Goal: Task Accomplishment & Management: Use online tool/utility

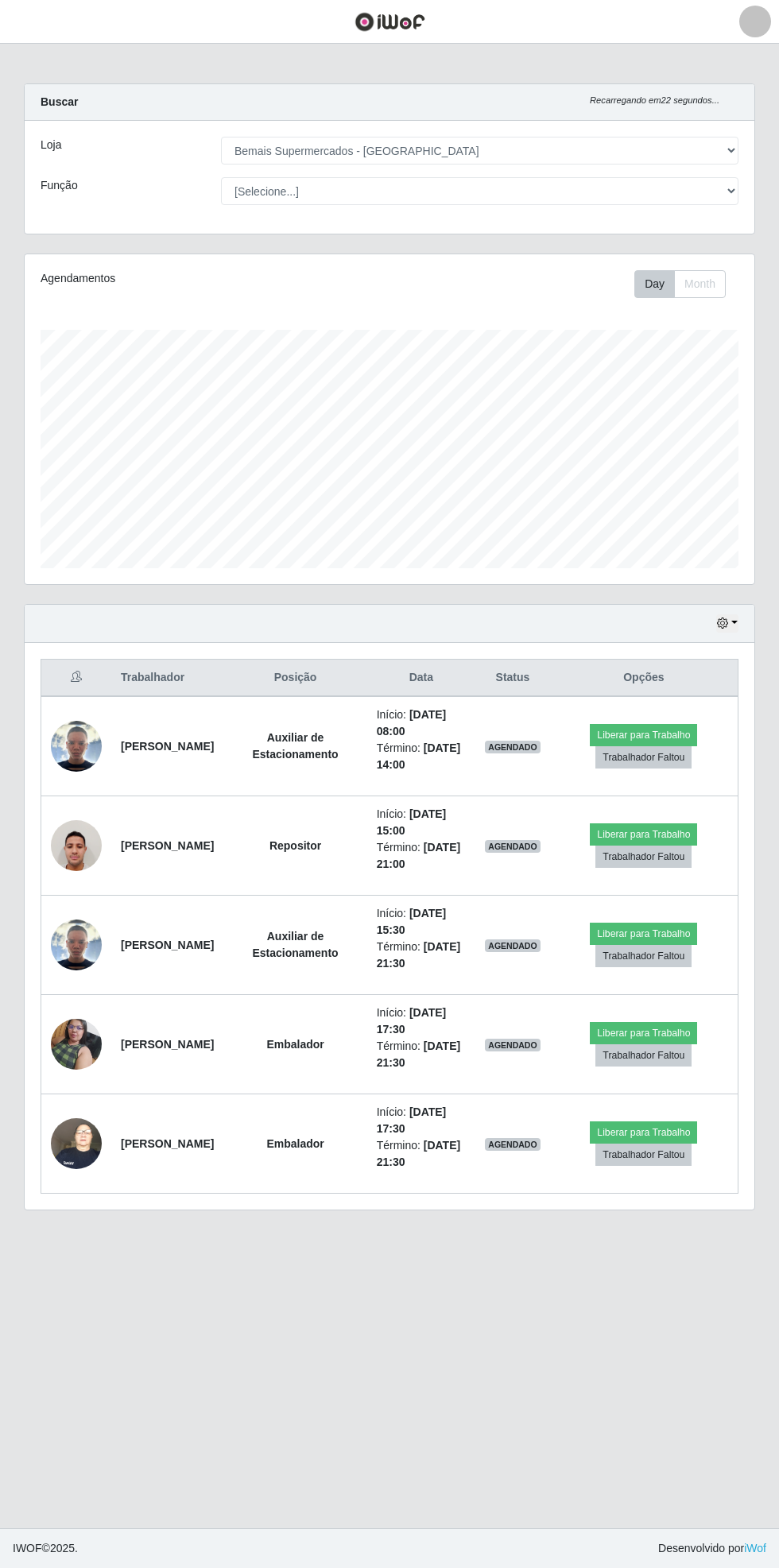
select select "250"
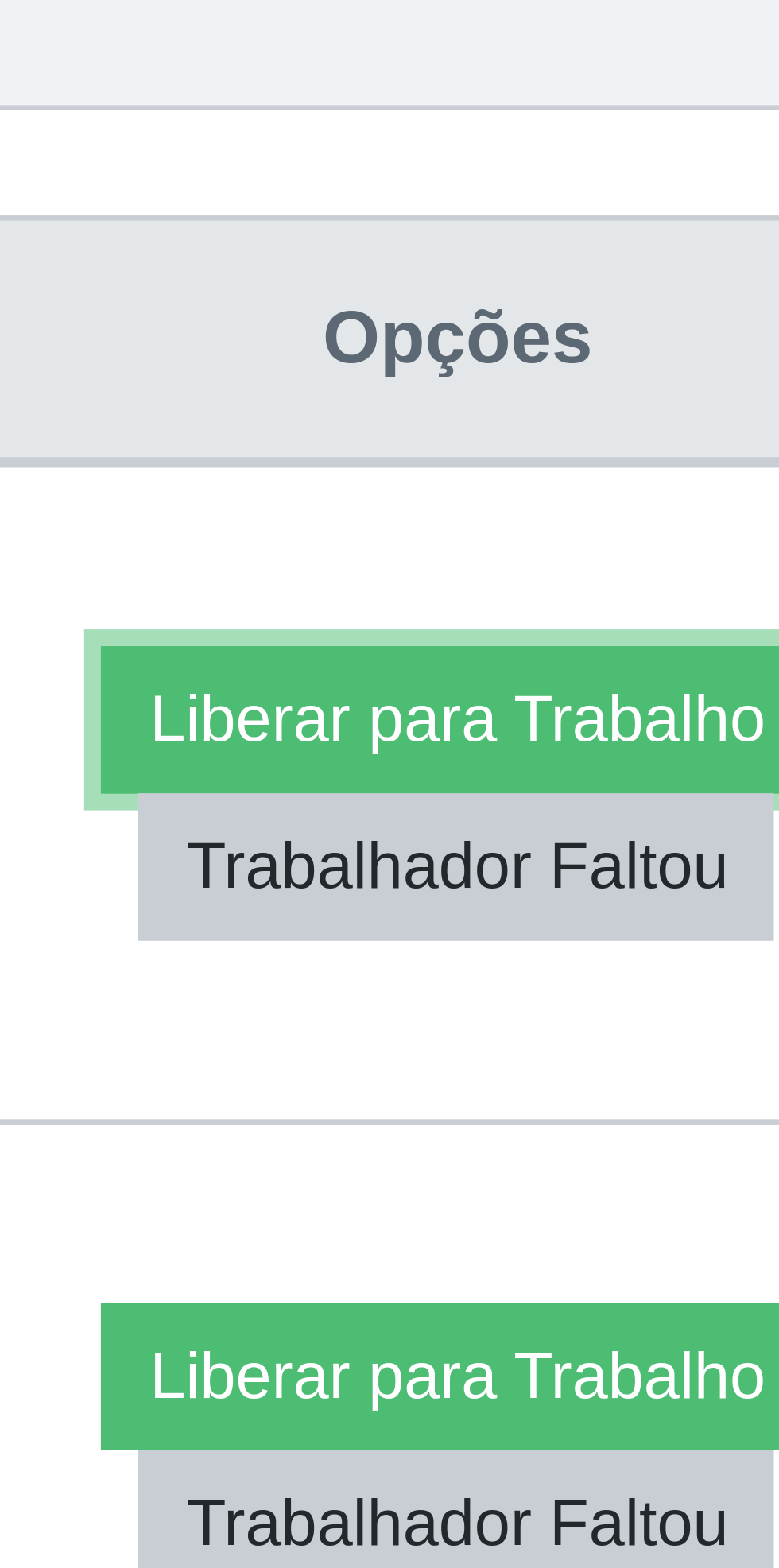
click at [655, 732] on button "Liberar para Trabalho" at bounding box center [644, 735] width 108 height 23
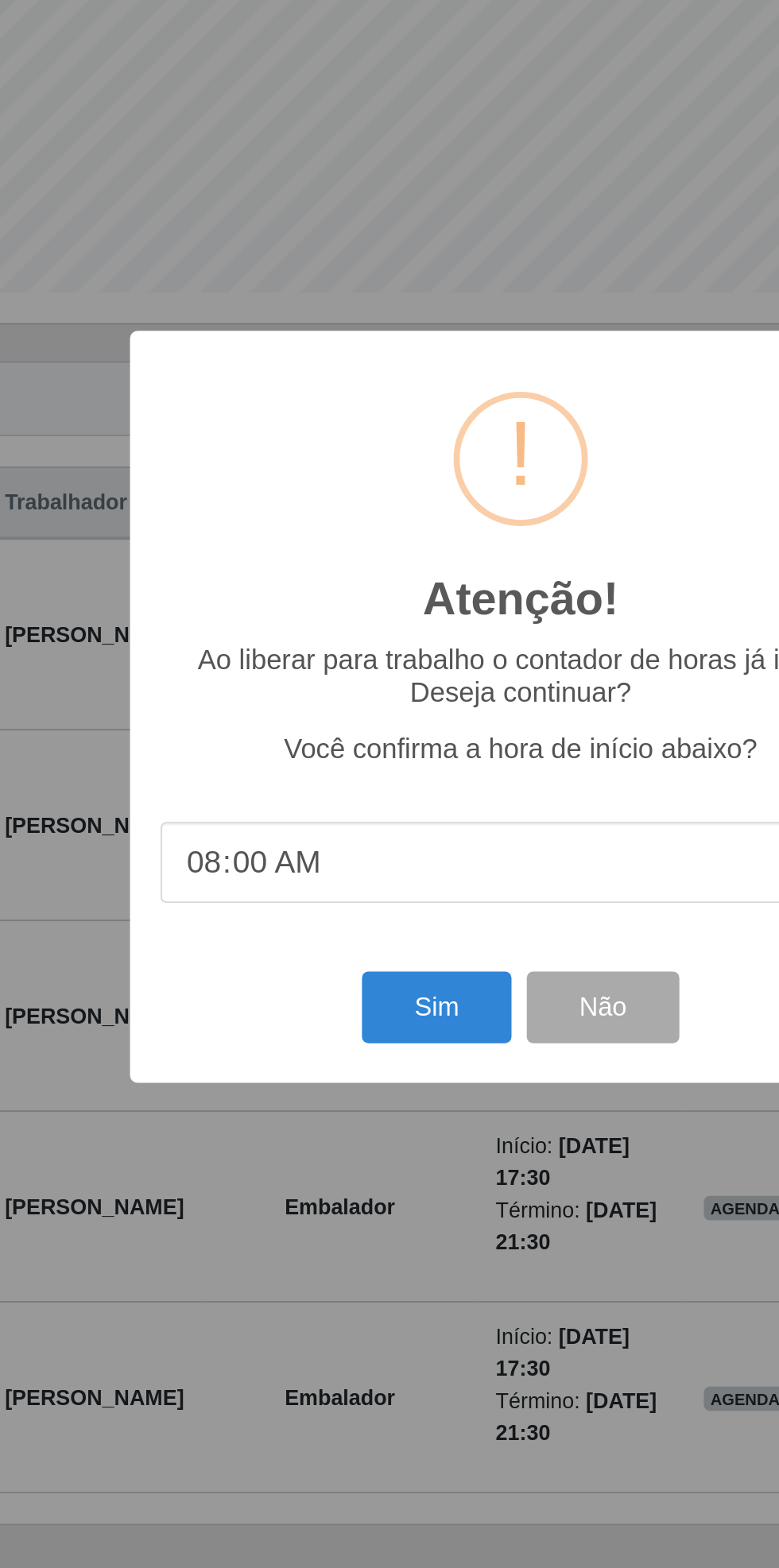
click at [283, 868] on input "08:00" at bounding box center [389, 865] width 375 height 43
type input "08:40"
click at [340, 955] on button "Sim" at bounding box center [345, 940] width 77 height 37
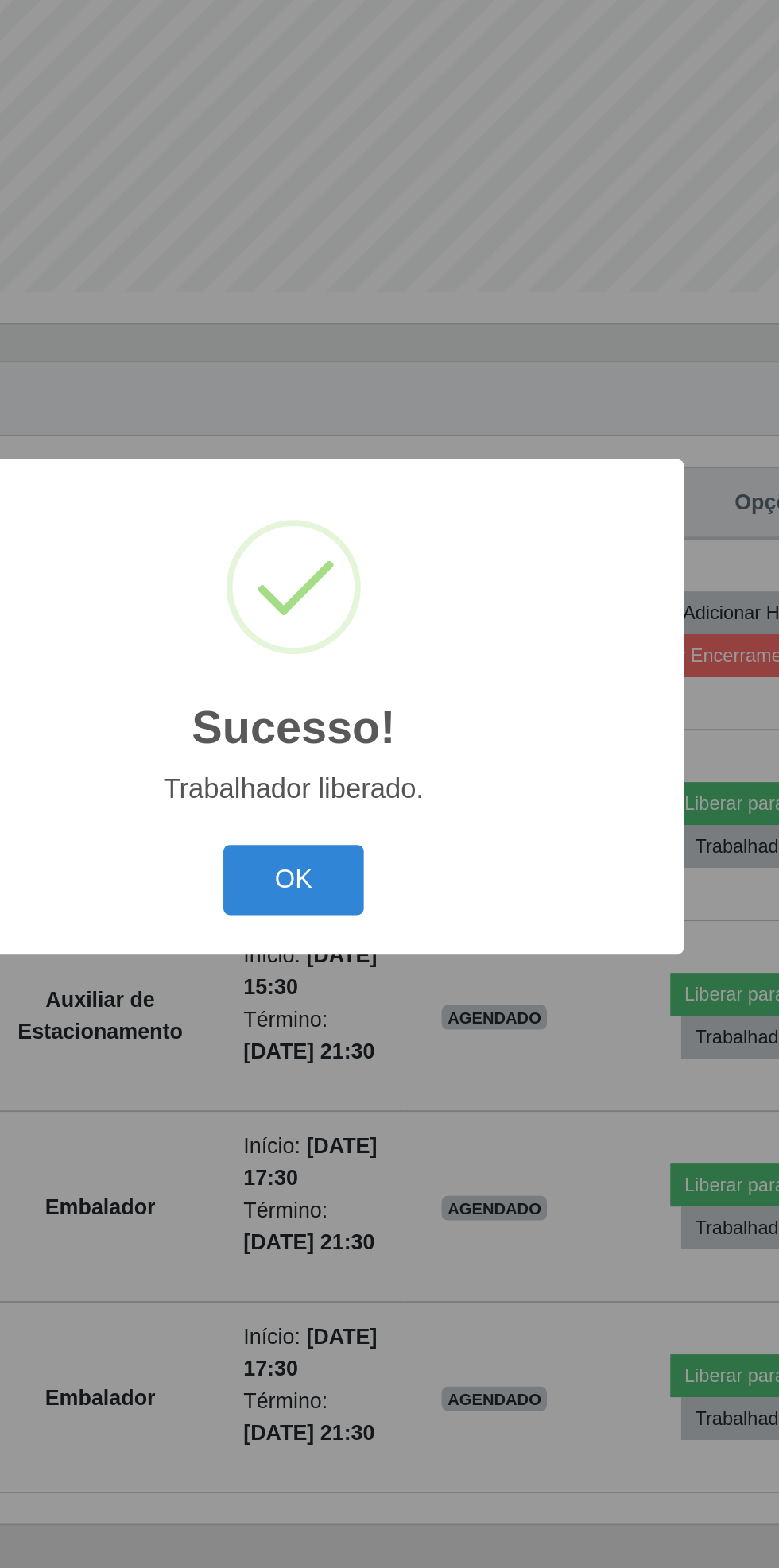
click at [392, 873] on button "OK" at bounding box center [389, 874] width 74 height 37
